Goal: Information Seeking & Learning: Learn about a topic

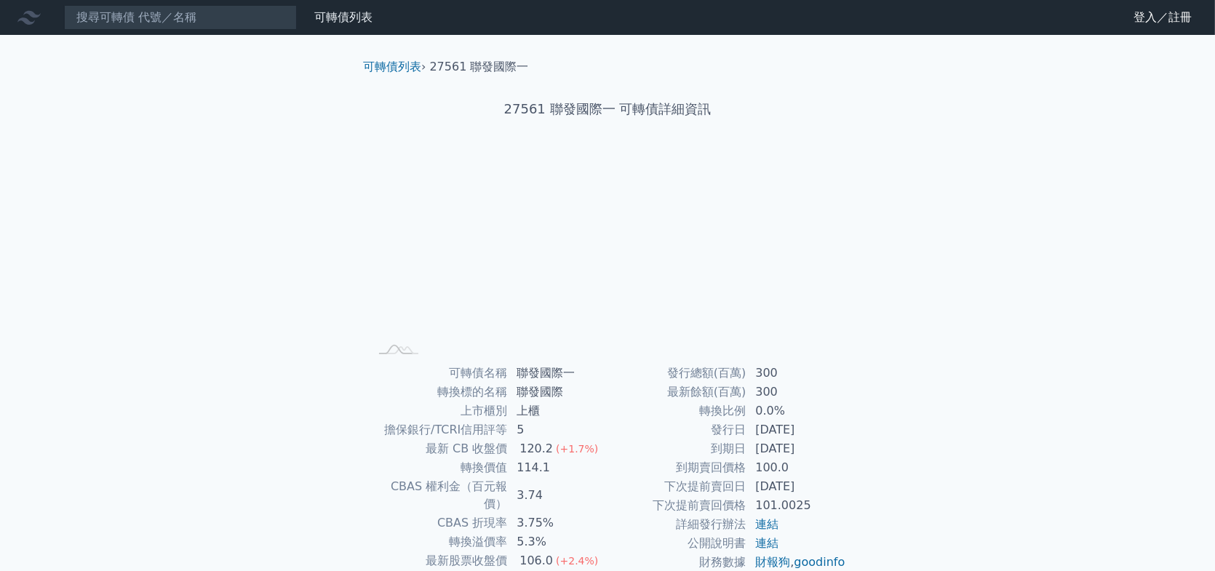
scroll to position [102, 0]
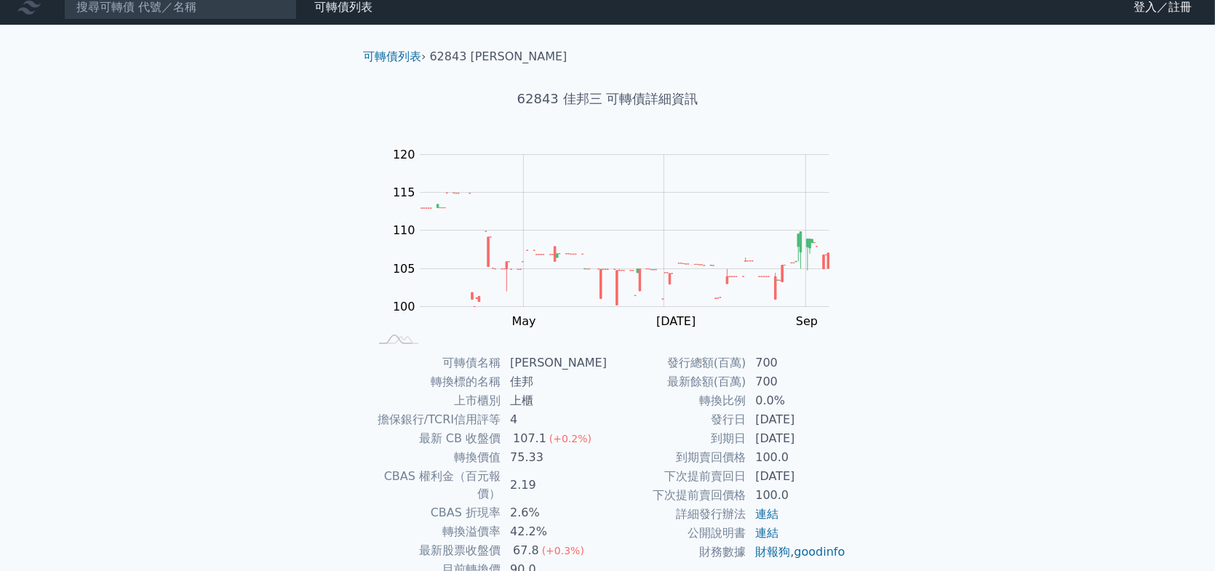
scroll to position [102, 0]
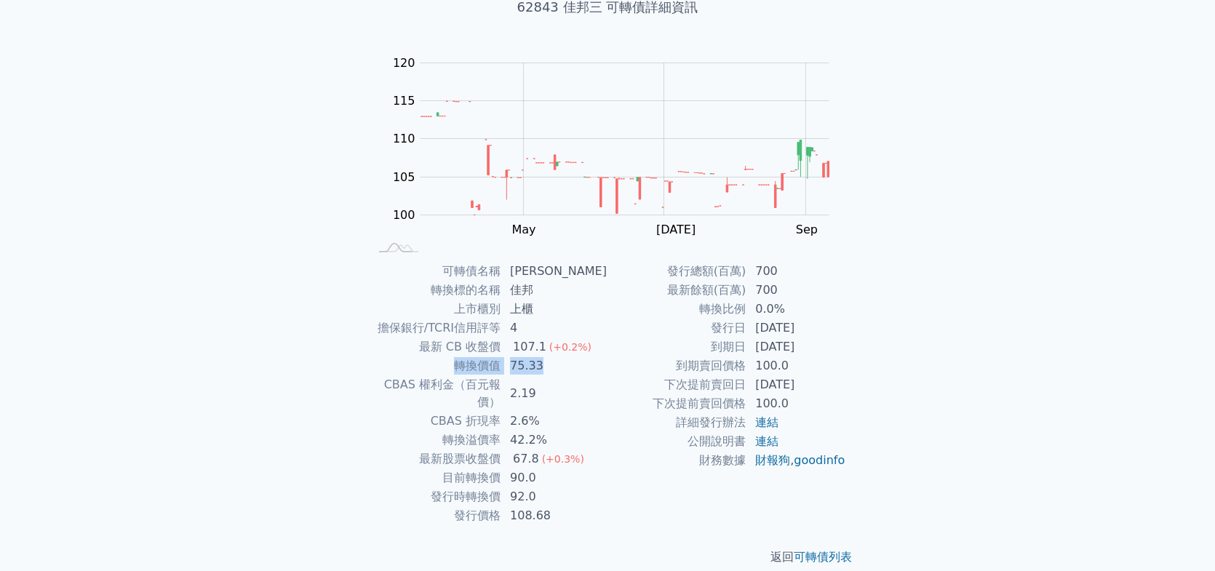
drag, startPoint x: 462, startPoint y: 364, endPoint x: 562, endPoint y: 362, distance: 100.4
click at [562, 362] on tr "轉換價值 75.33" at bounding box center [488, 366] width 239 height 19
click at [576, 379] on td "2.19" at bounding box center [554, 393] width 106 height 36
drag, startPoint x: 449, startPoint y: 452, endPoint x: 554, endPoint y: 455, distance: 104.8
click at [551, 469] on tr "目前轉換價 90.0" at bounding box center [488, 478] width 239 height 19
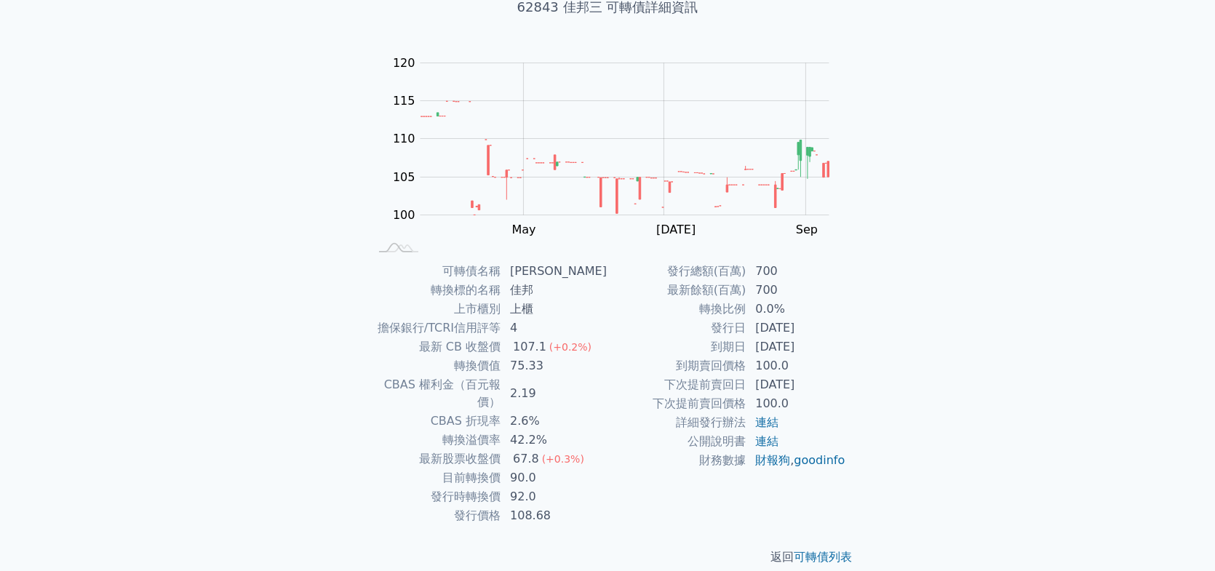
click at [584, 450] on td "67.8 (+0.3%)" at bounding box center [554, 459] width 106 height 19
drag, startPoint x: 452, startPoint y: 459, endPoint x: 546, endPoint y: 461, distance: 93.9
click at [546, 469] on tr "目前轉換價 90.0" at bounding box center [488, 478] width 239 height 19
click at [565, 469] on td "90.0" at bounding box center [554, 478] width 106 height 19
click at [266, 295] on div "可轉債列表 財務數據 可轉債列表 財務數據 登入／註冊 登入／註冊 可轉債列表 › 62843 佳邦三 62843 佳邦三 可轉債詳細資訊 Zoom Out …" at bounding box center [607, 243] width 1215 height 691
